Goal: Check status: Check status

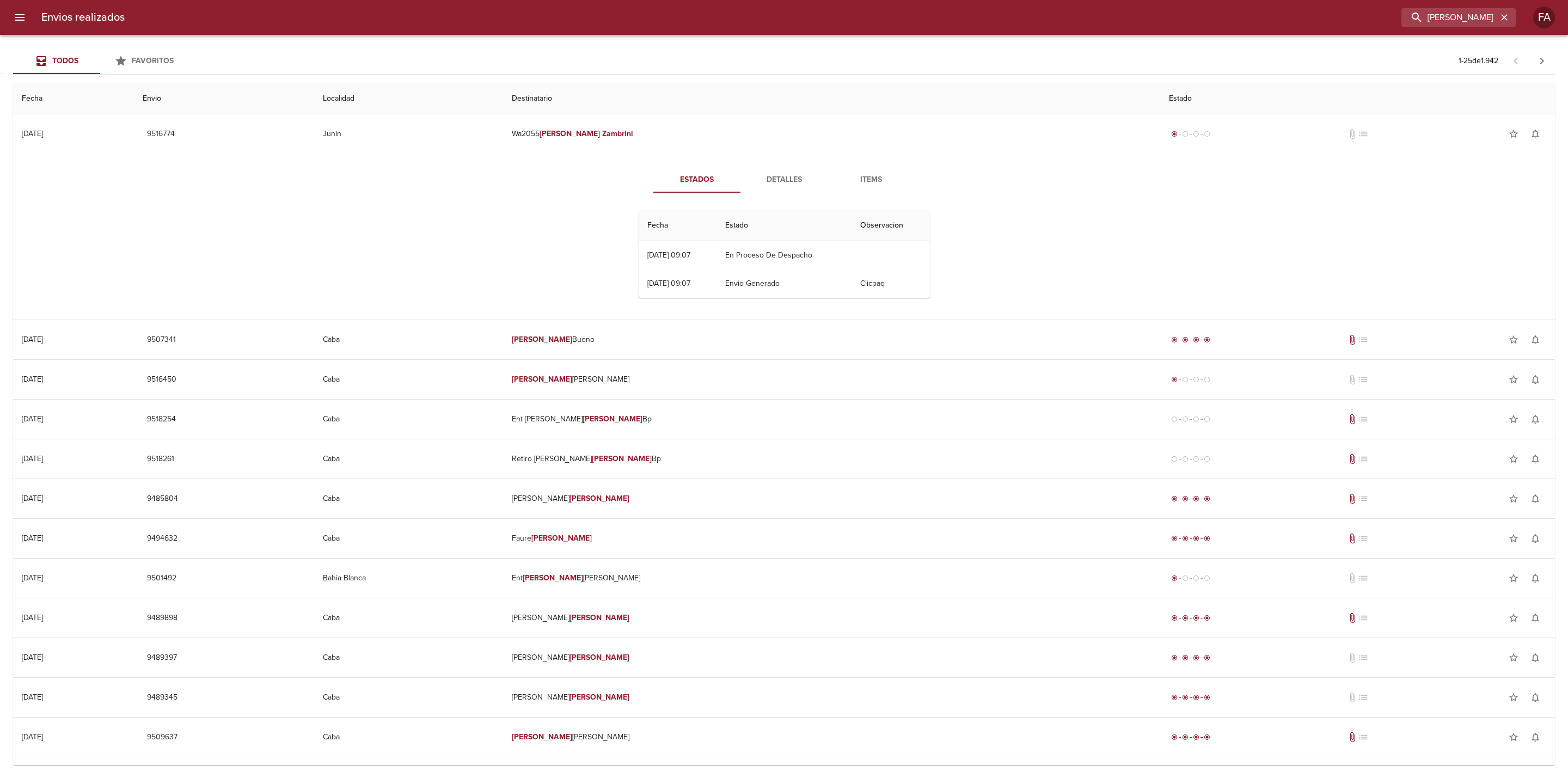
drag, startPoint x: 1482, startPoint y: 15, endPoint x: 1295, endPoint y: 32, distance: 187.8
click at [1295, 32] on div "Envios realizados [PERSON_NAME] FA" at bounding box center [784, 17] width 1568 height 35
click at [1498, 18] on button "button" at bounding box center [1504, 17] width 14 height 14
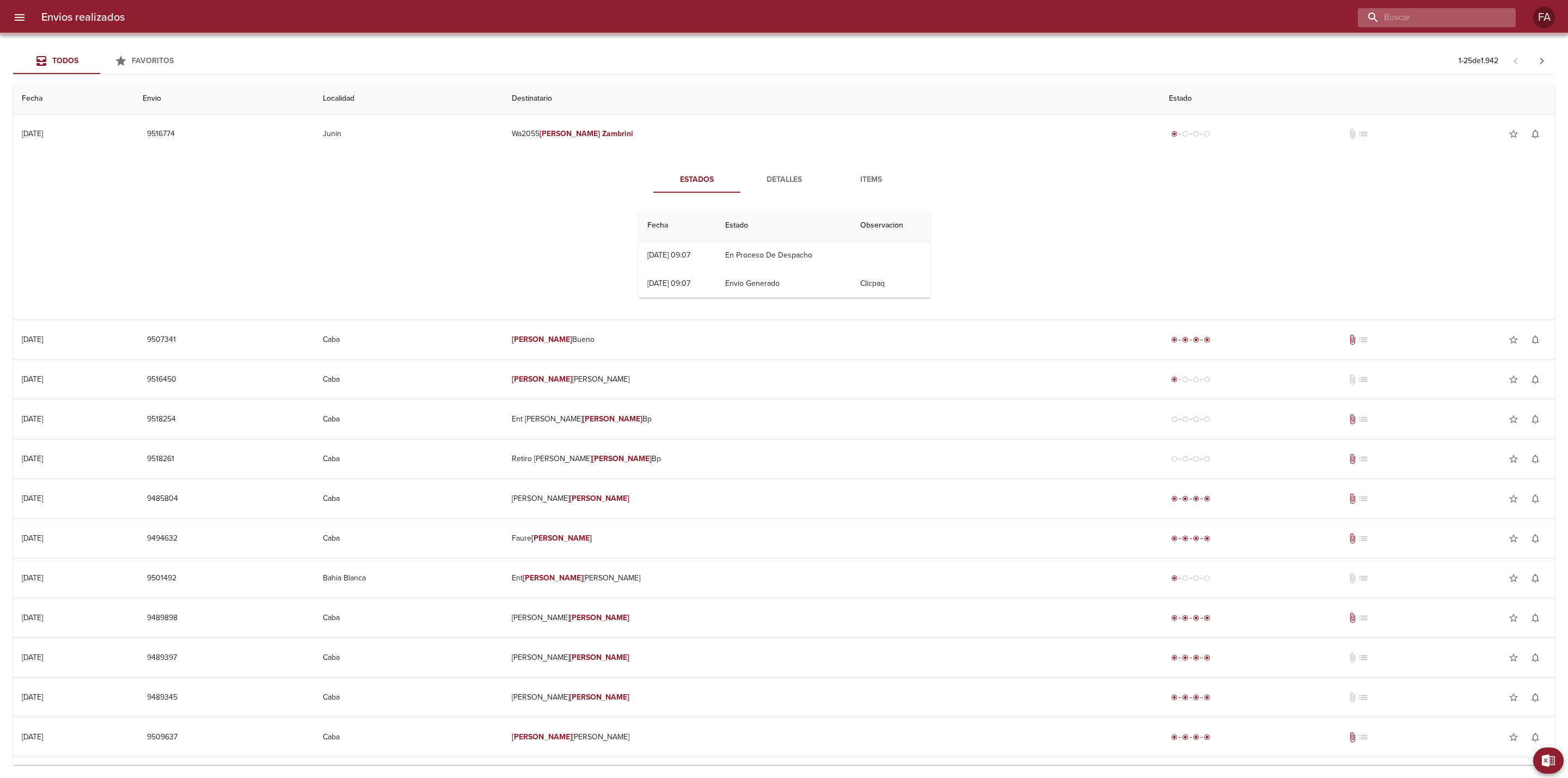
click at [1474, 18] on input "buscar" at bounding box center [1427, 17] width 139 height 19
paste input "[PERSON_NAME]"
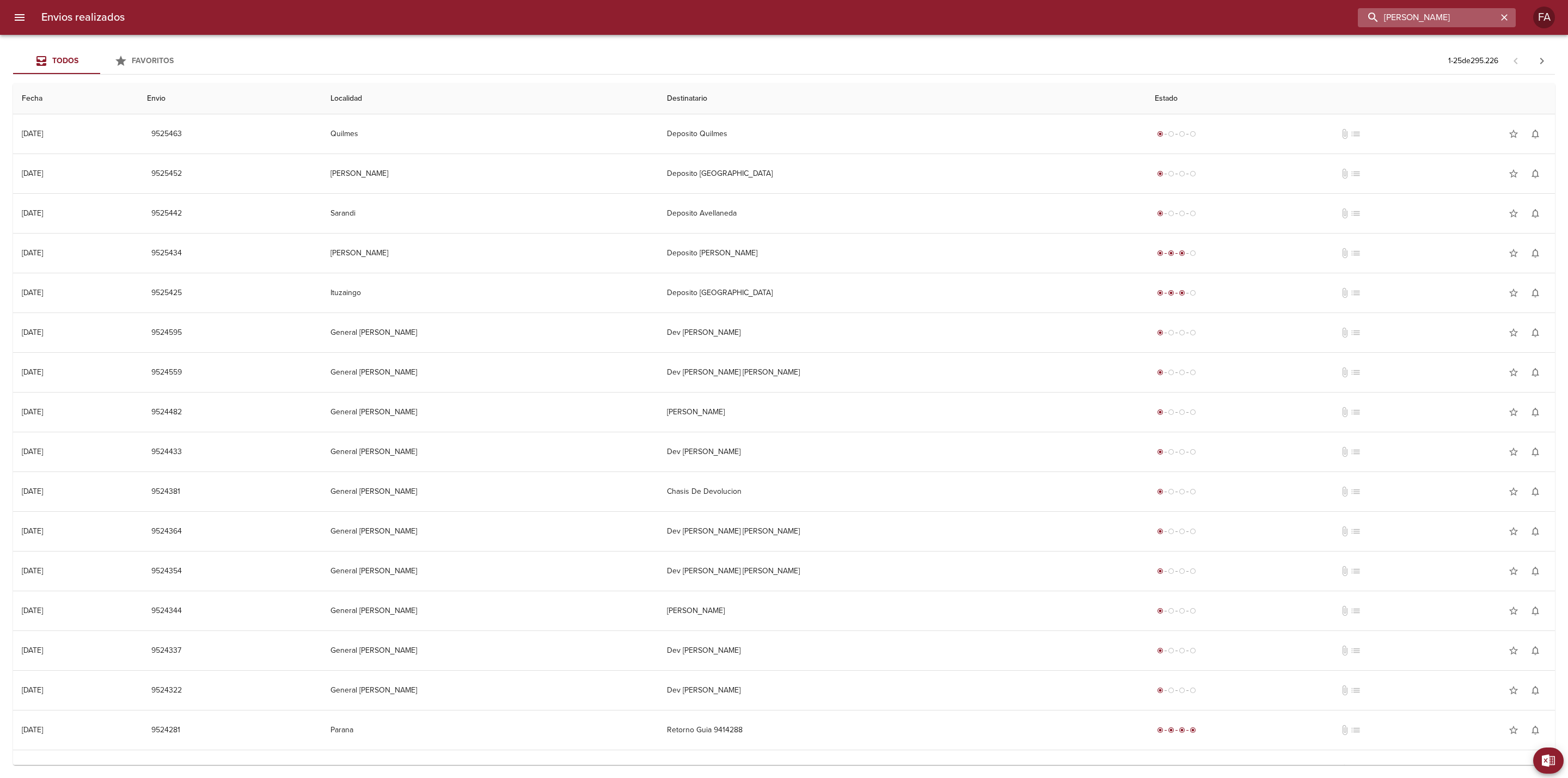
type input "[PERSON_NAME]"
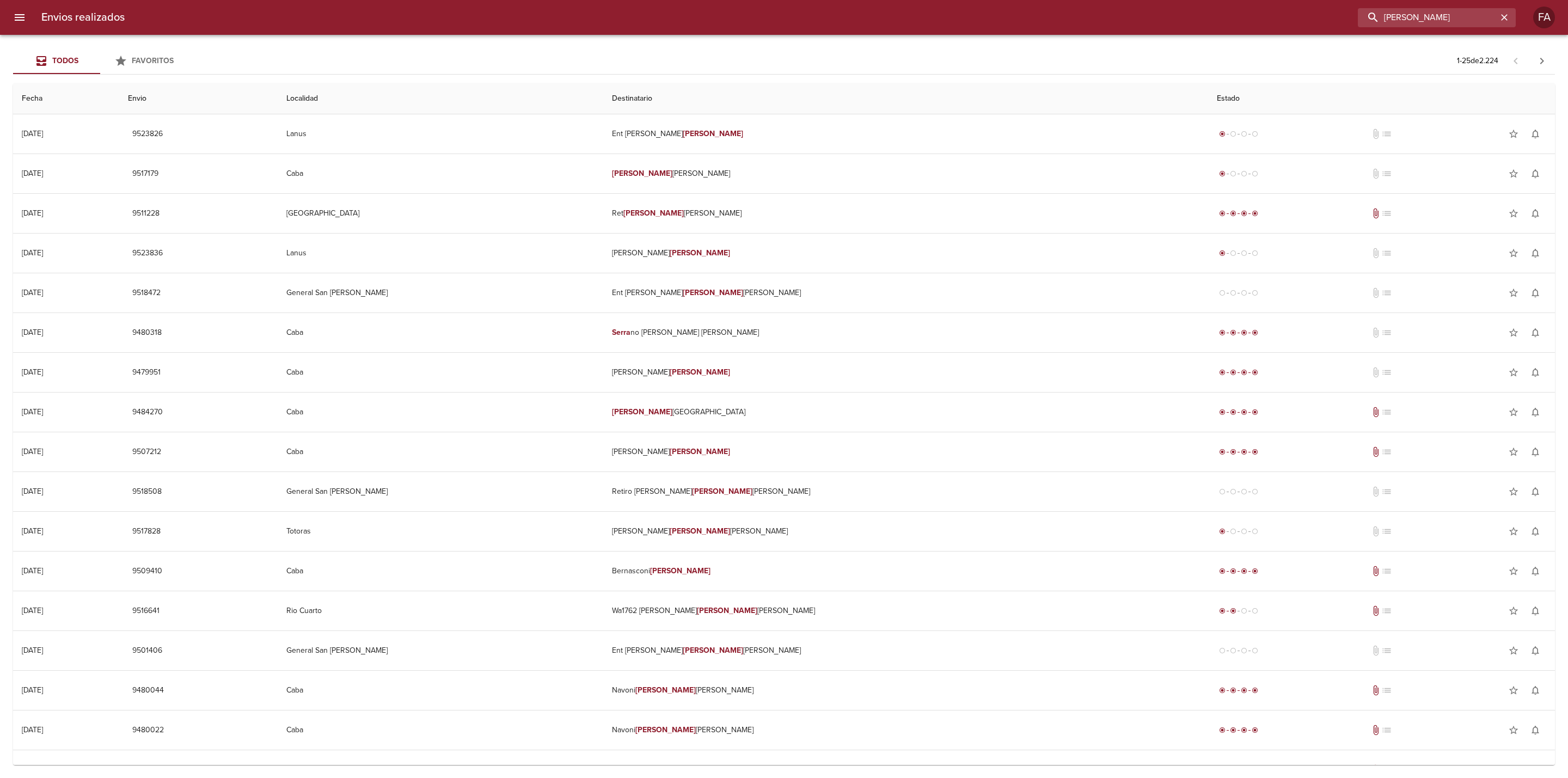
drag, startPoint x: 1457, startPoint y: 15, endPoint x: 1270, endPoint y: 40, distance: 188.7
click at [1270, 0] on div "Envios realizados [PERSON_NAME] FA Todos Favoritos 1 - 25 de 2.224 Fecha Envio …" at bounding box center [784, 0] width 1568 height 0
paste input "SEGRUP [GEOGRAPHIC_DATA] SRL"
type input "SEGRUP [GEOGRAPHIC_DATA] SRL"
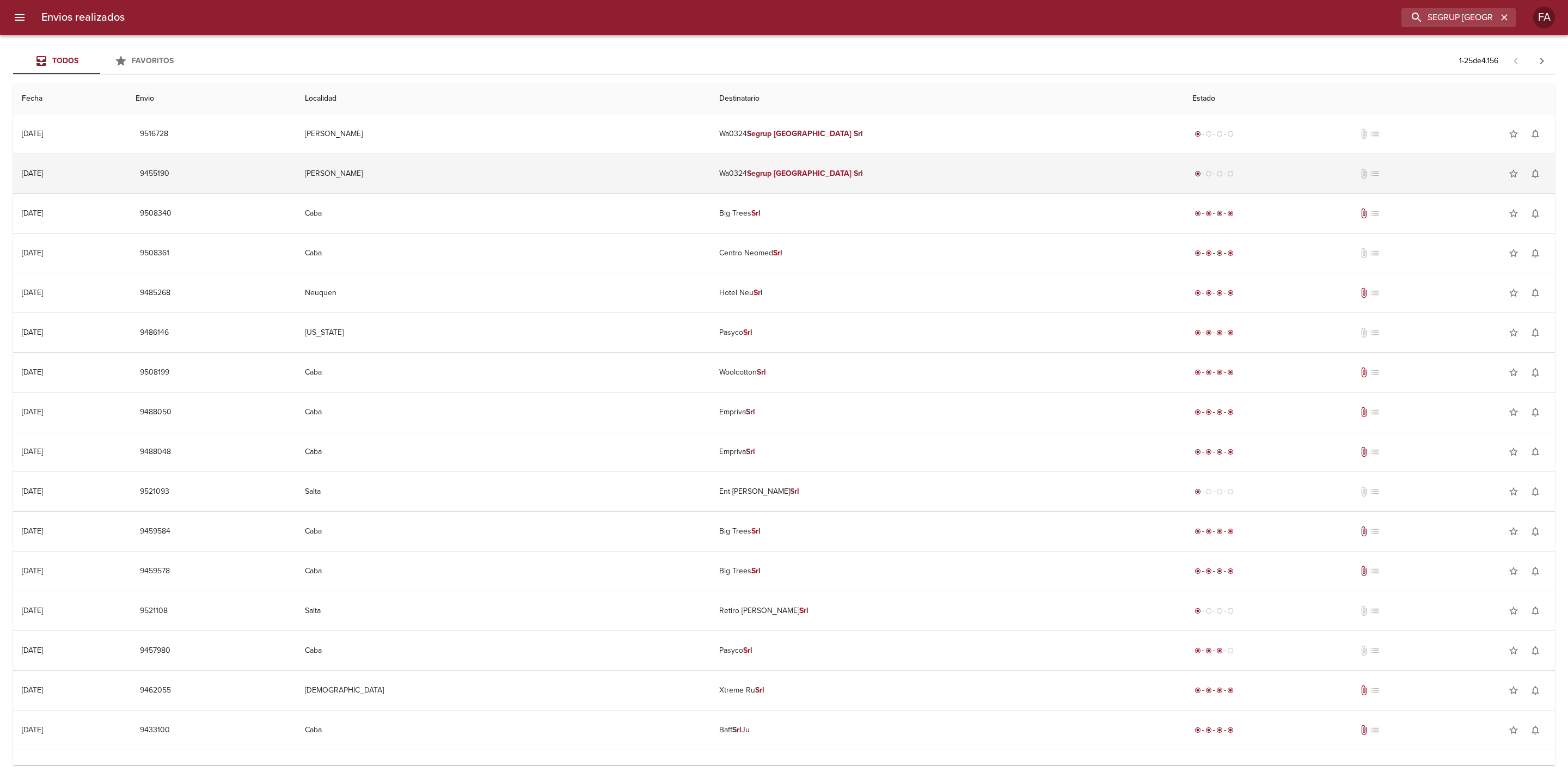
click at [525, 175] on td "[PERSON_NAME]" at bounding box center [503, 173] width 414 height 39
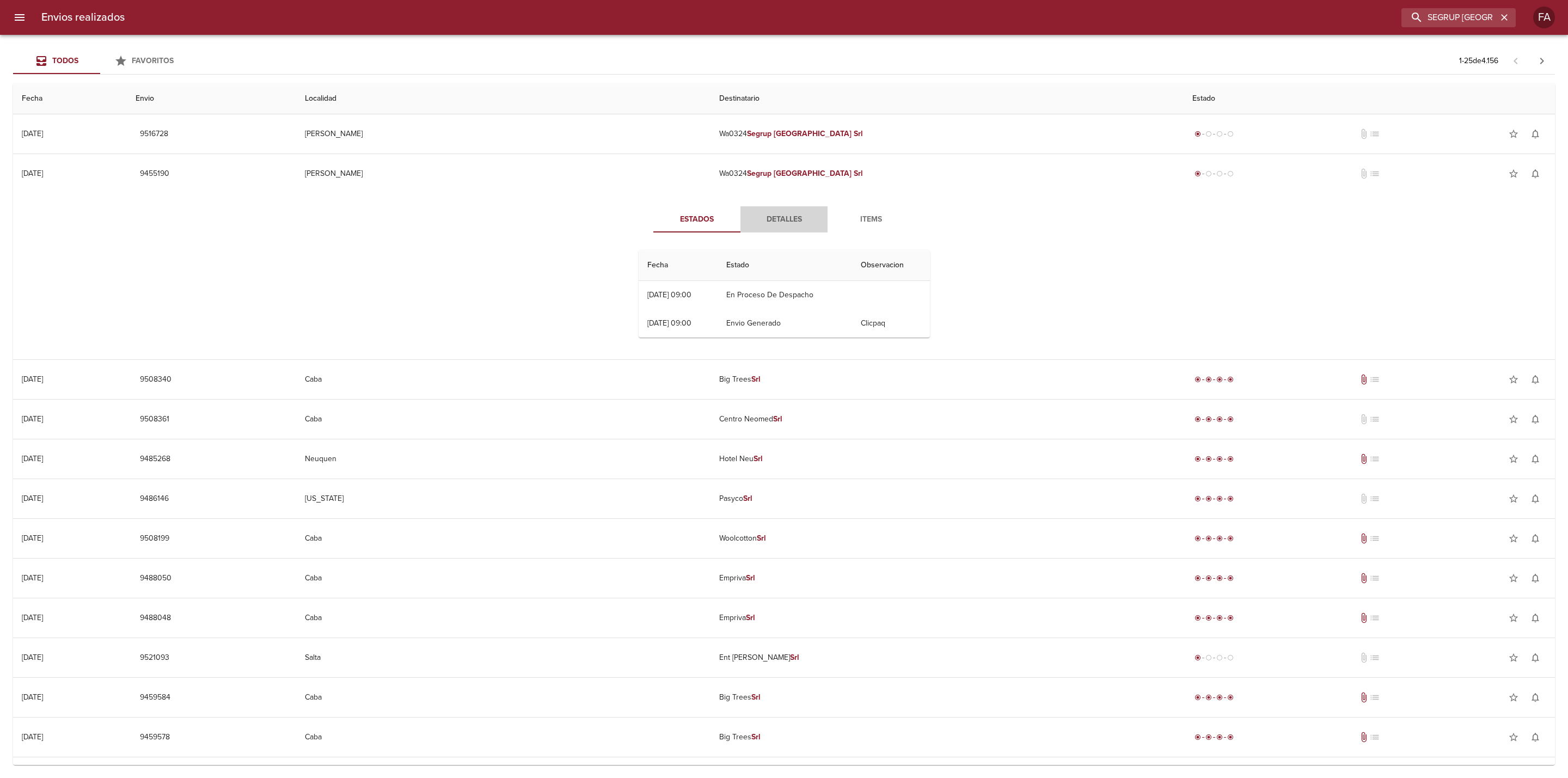
click at [770, 222] on span "Detalles" at bounding box center [784, 220] width 74 height 14
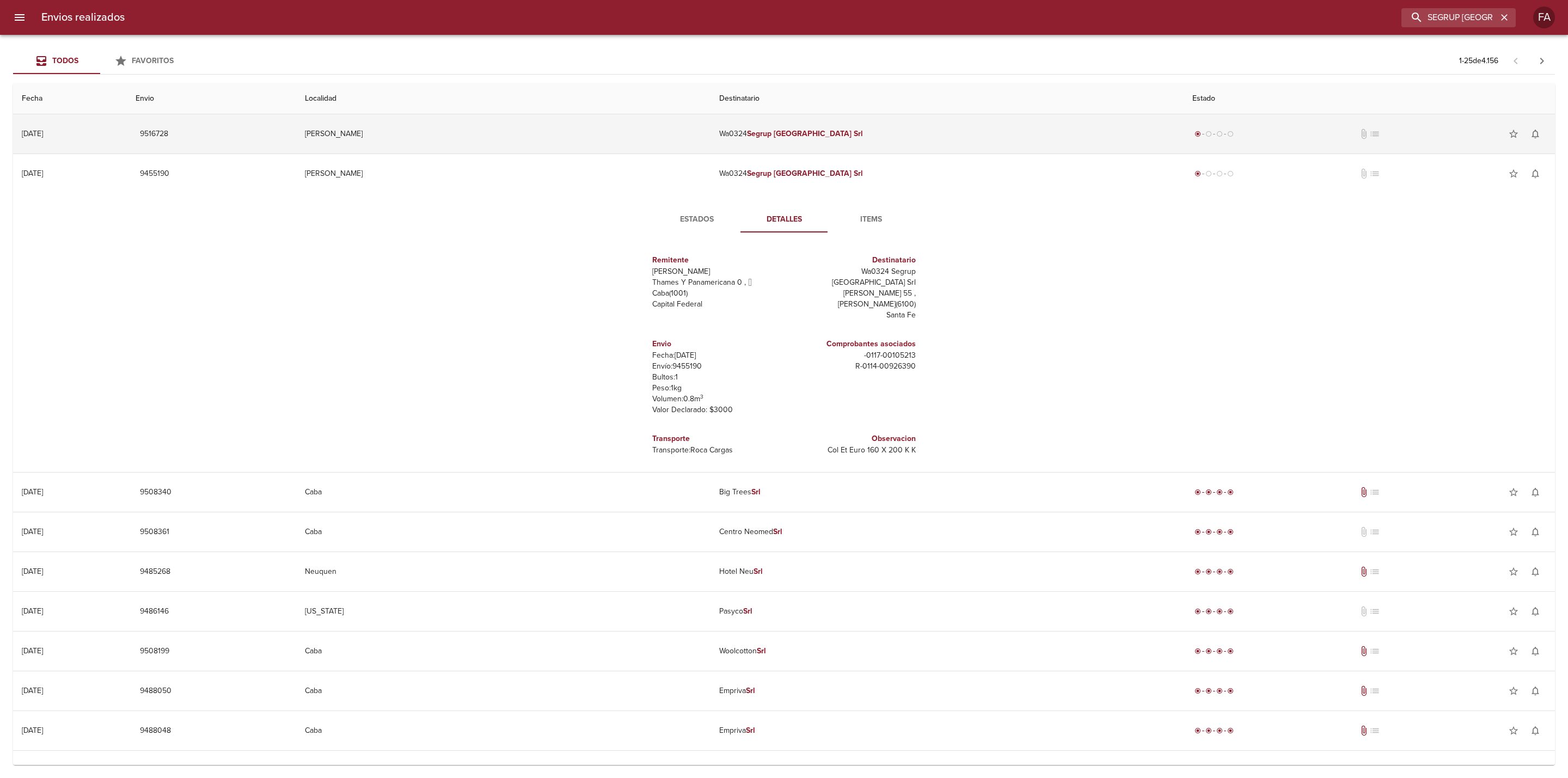
click at [794, 136] on em "[GEOGRAPHIC_DATA]" at bounding box center [813, 133] width 78 height 9
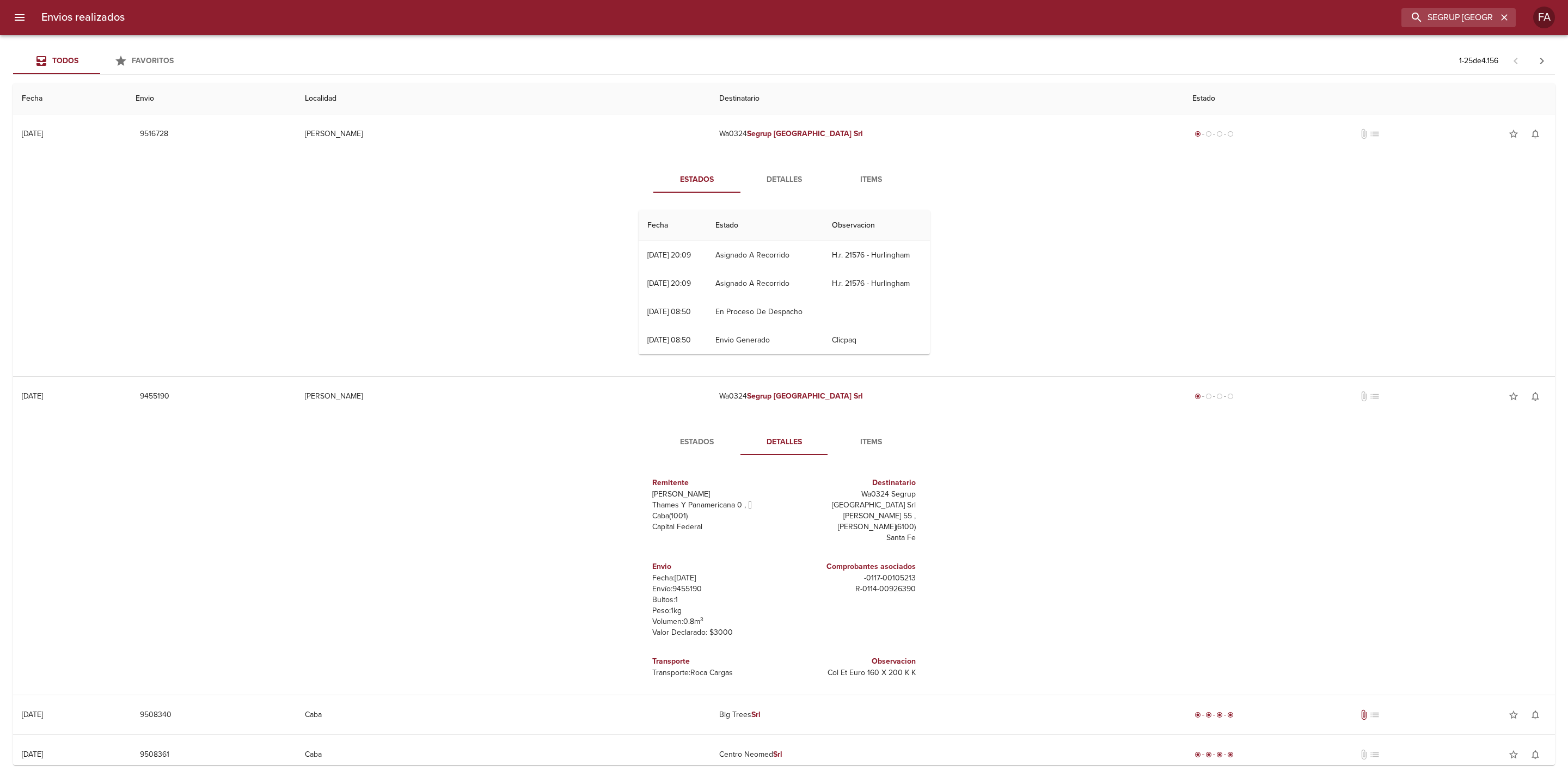
click at [775, 178] on span "Detalles" at bounding box center [784, 180] width 74 height 14
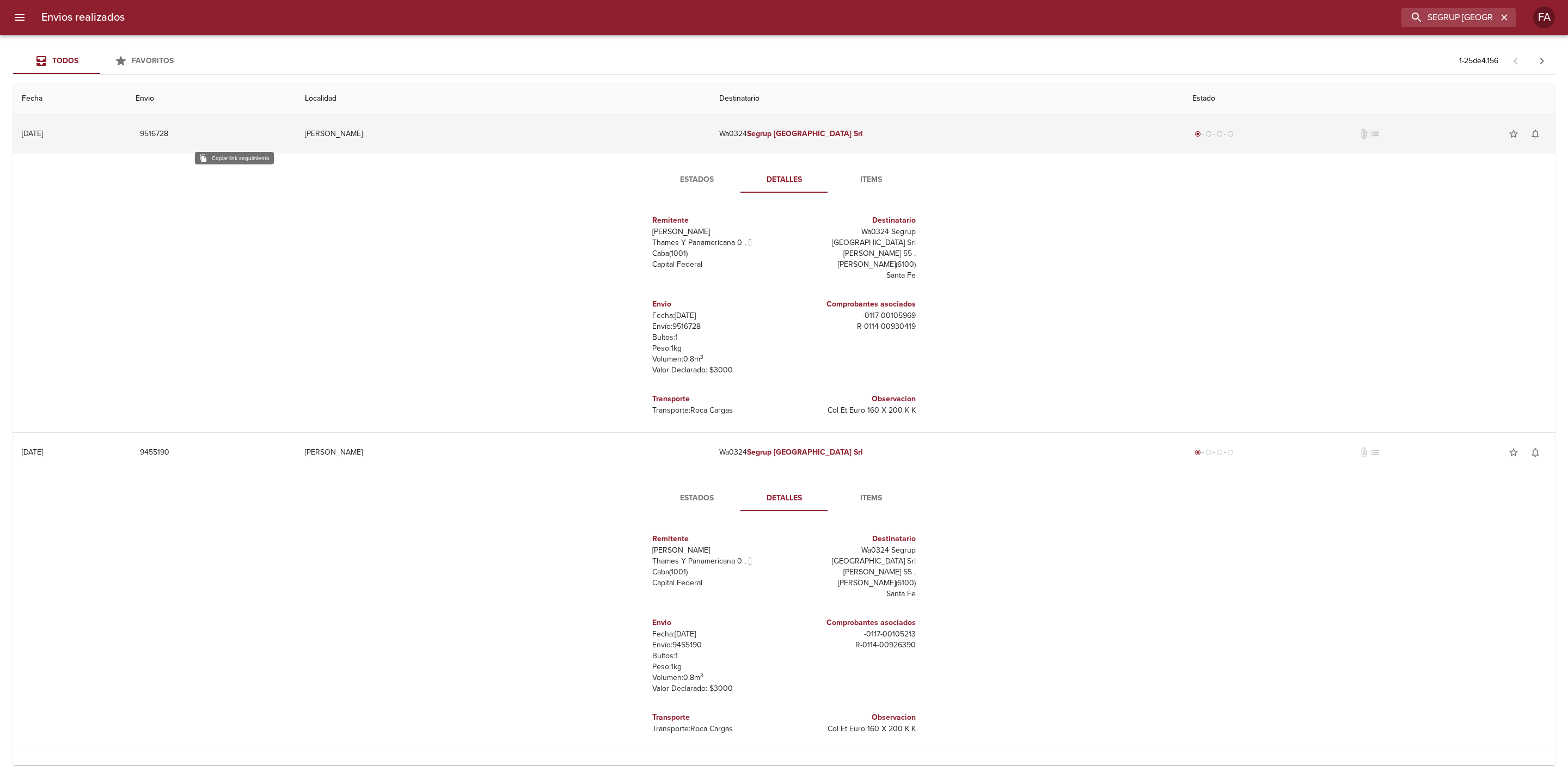
click at [168, 129] on span "9516728" at bounding box center [154, 134] width 28 height 14
